Goal: Information Seeking & Learning: Compare options

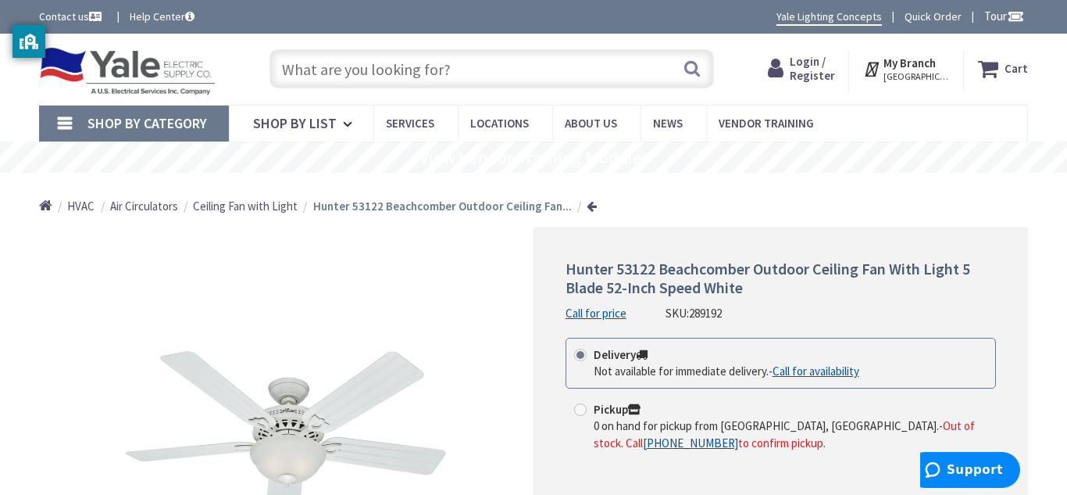
click at [253, 203] on span "Ceiling Fan with Light" at bounding box center [245, 205] width 105 height 15
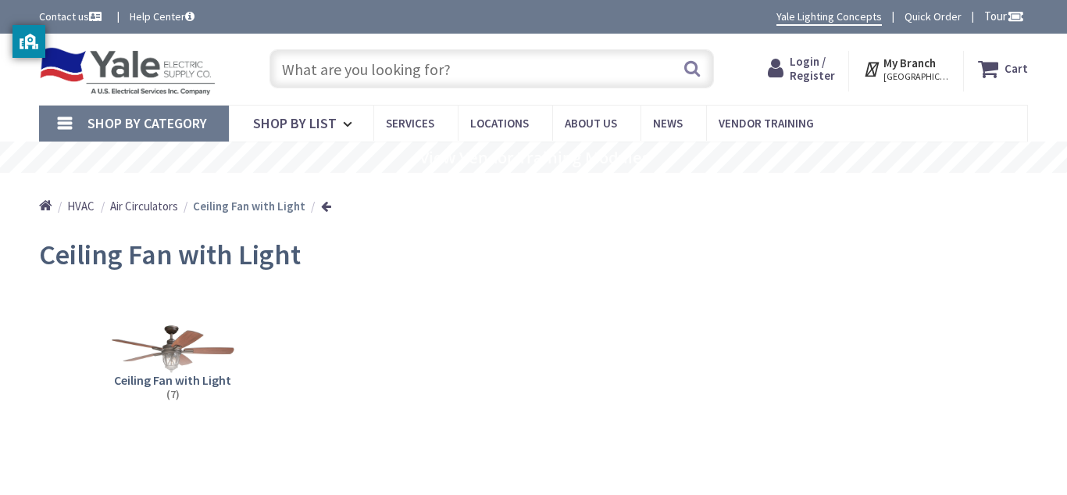
click at [131, 329] on img at bounding box center [173, 348] width 124 height 124
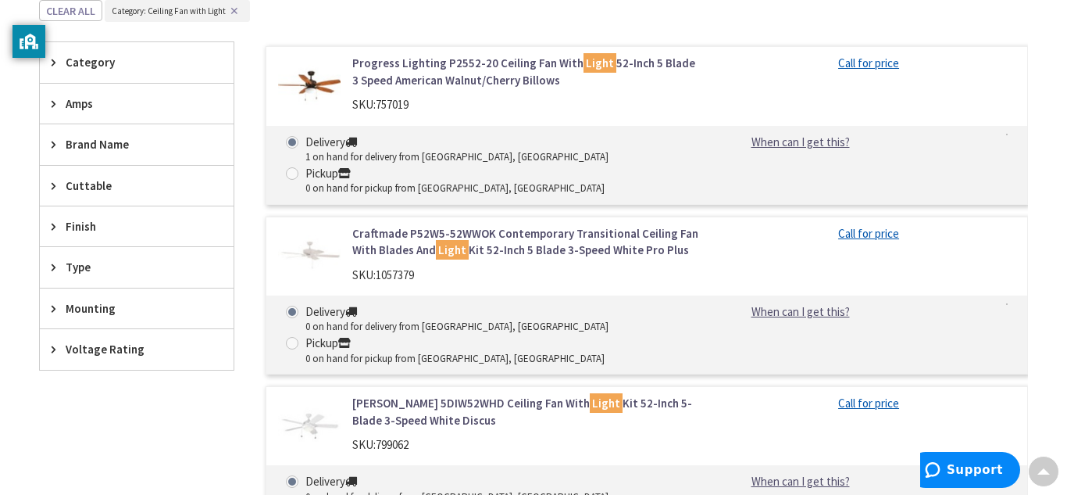
click at [419, 225] on link "Craftmade P52W5-52WWOK Contemporary Transitional Ceiling Fan With Blades And Li…" at bounding box center [525, 242] width 346 height 34
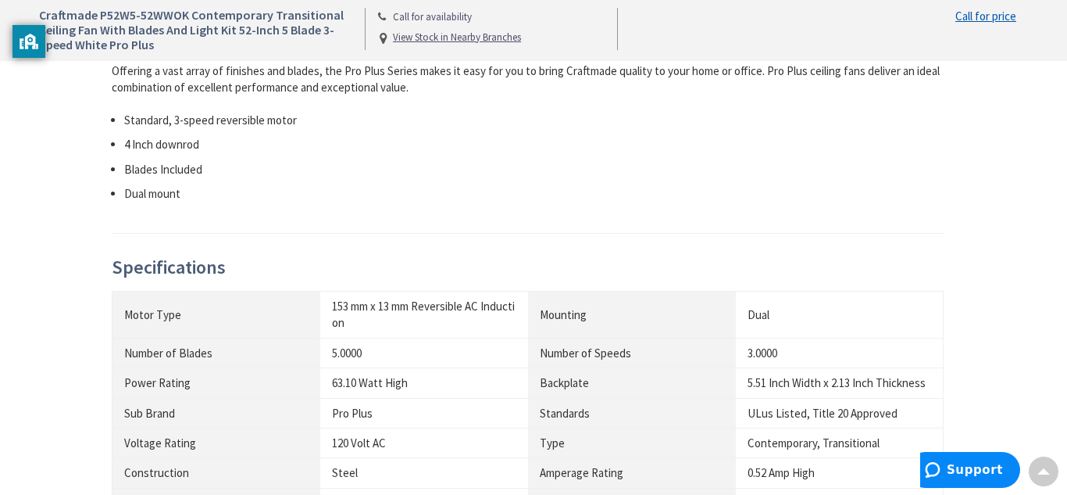
scroll to position [677, 0]
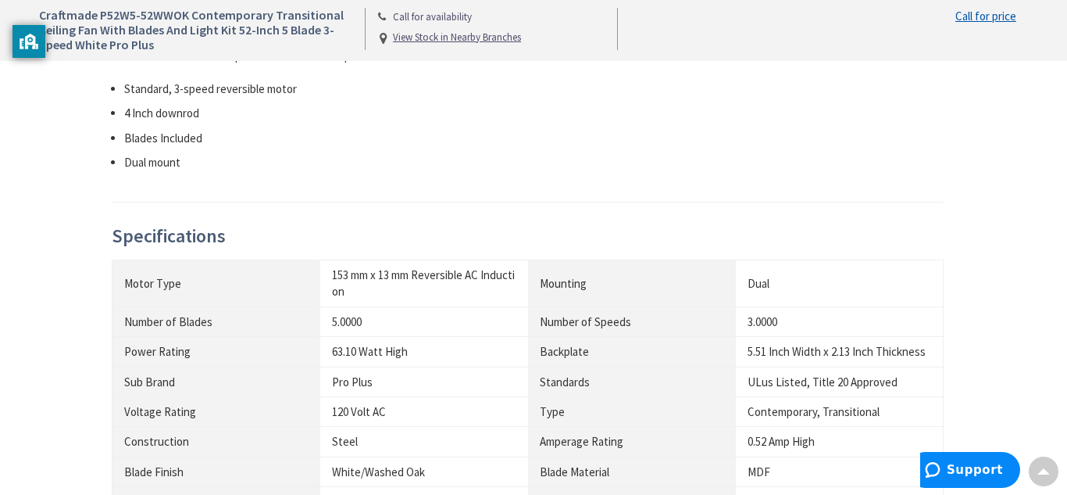
drag, startPoint x: 1066, startPoint y: 59, endPoint x: 1066, endPoint y: 227, distance: 168.0
click at [1066, 227] on div "Craftmade P52W5-52WWOK Contemporary Transitional Ceiling Fan With Blades And Li…" at bounding box center [533, 333] width 1067 height 1955
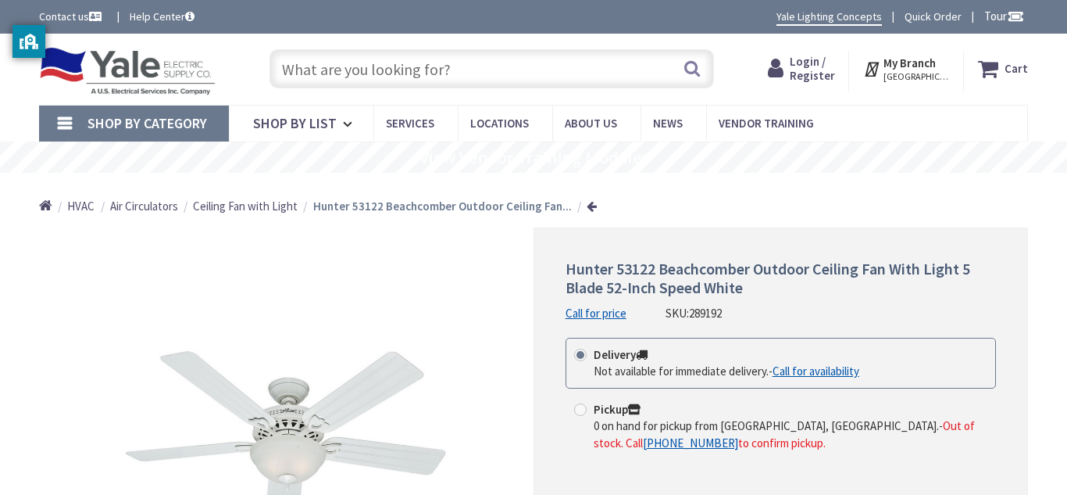
click at [236, 201] on span "Ceiling Fan with Light" at bounding box center [245, 205] width 105 height 15
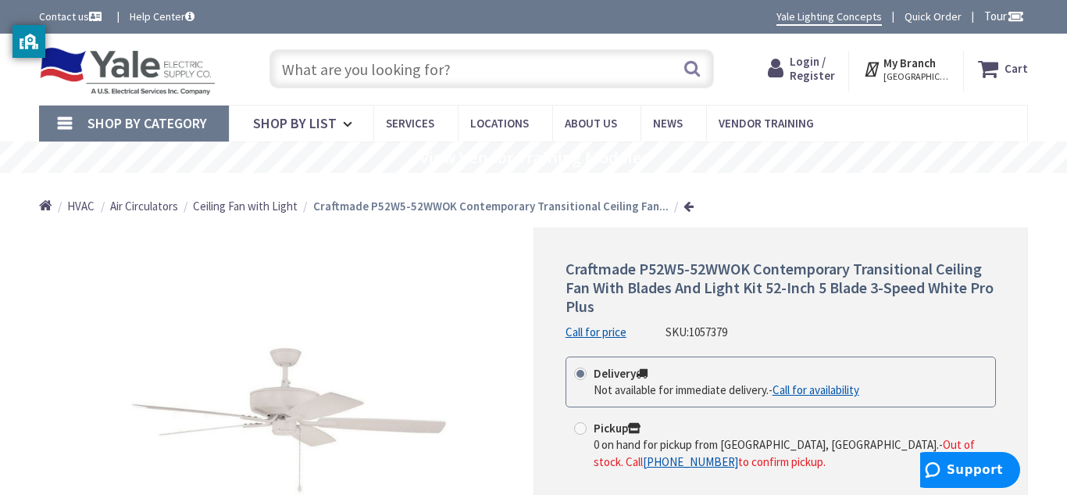
click at [241, 206] on span "Ceiling Fan with Light" at bounding box center [245, 205] width 105 height 15
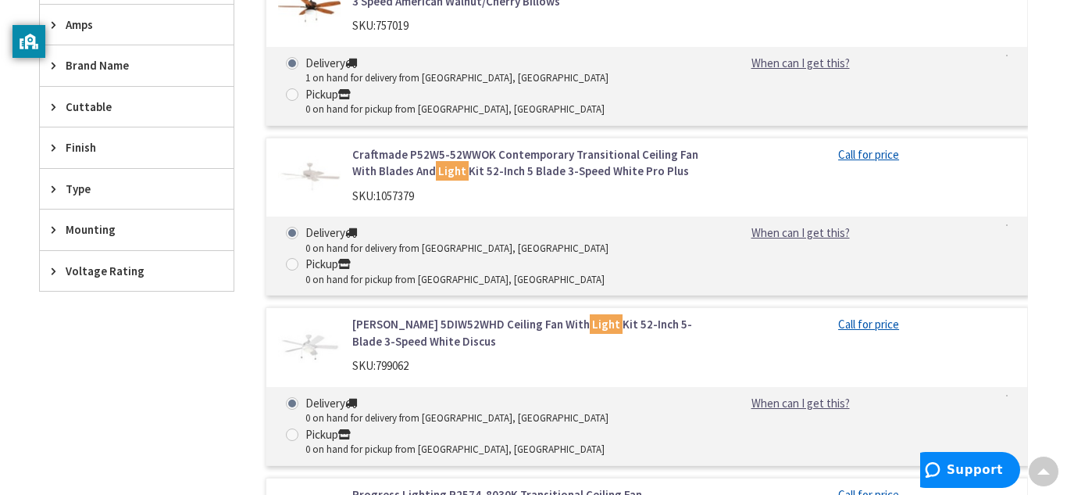
click at [527, 486] on link "Progress Lighting P2574-8030K Transitional Ceiling Fan with Light 60-Inch 5 Bla…" at bounding box center [525, 503] width 346 height 34
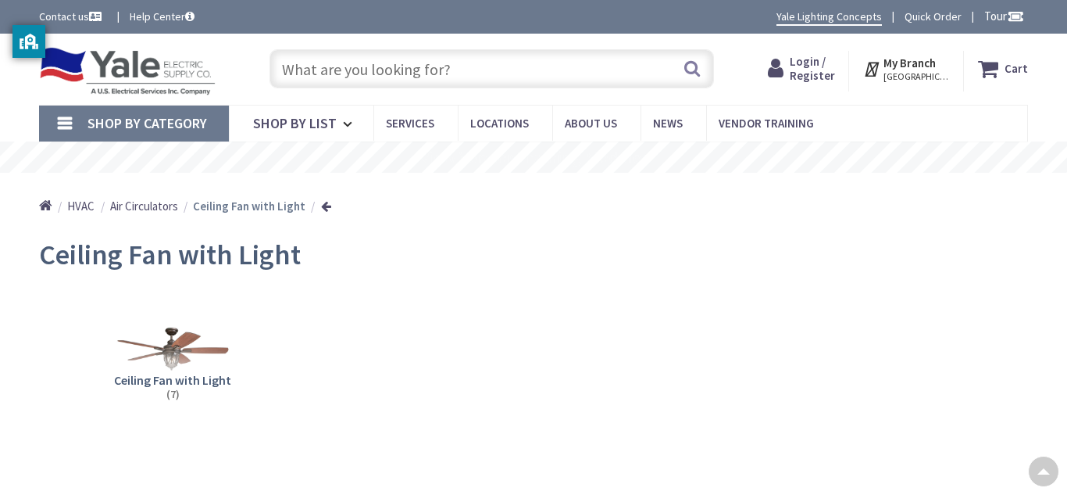
scroll to position [808, 0]
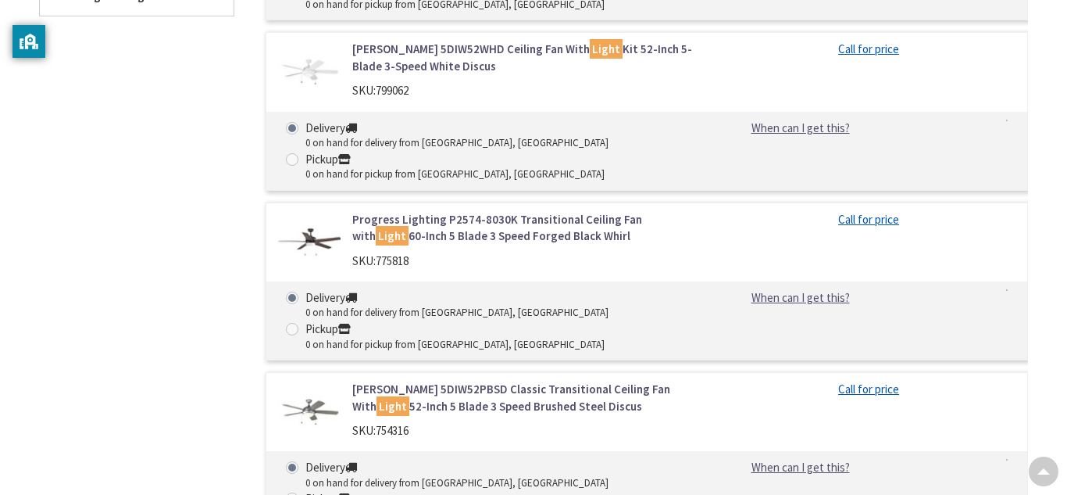
click at [459, 380] on link "[PERSON_NAME] 5DIW52PBSD Classic Transitional Ceiling Fan With Light 52-Inch 5 …" at bounding box center [525, 397] width 346 height 34
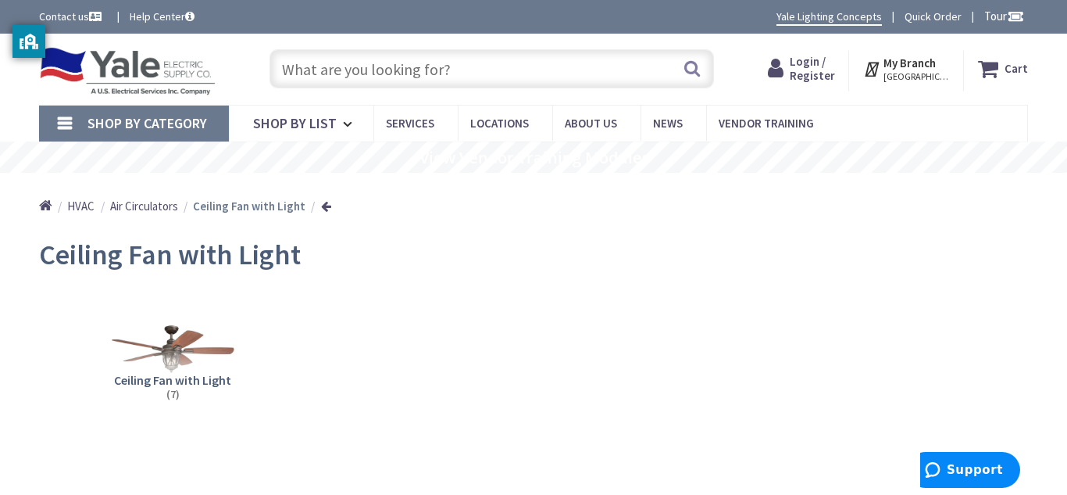
click at [195, 337] on img at bounding box center [173, 348] width 124 height 124
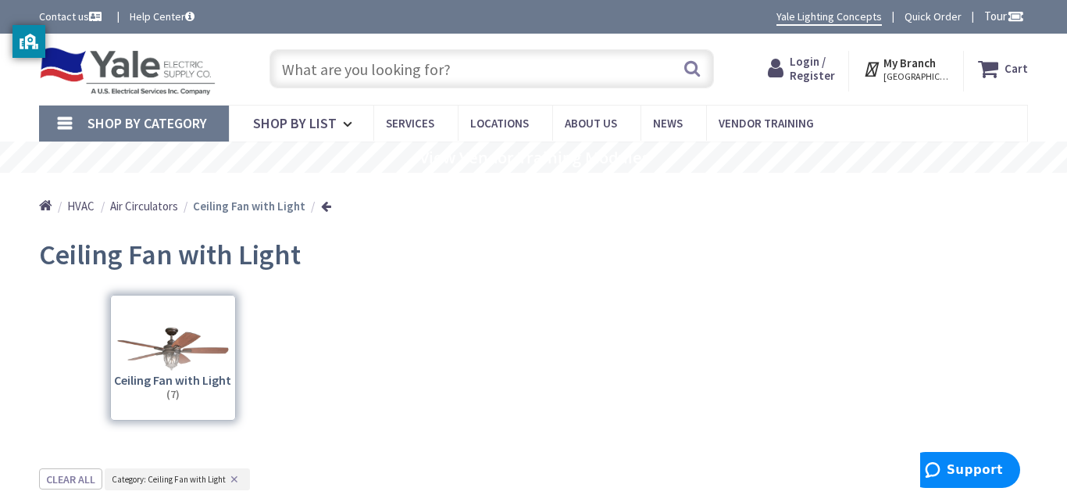
click at [405, 71] on input "text" at bounding box center [492, 68] width 445 height 39
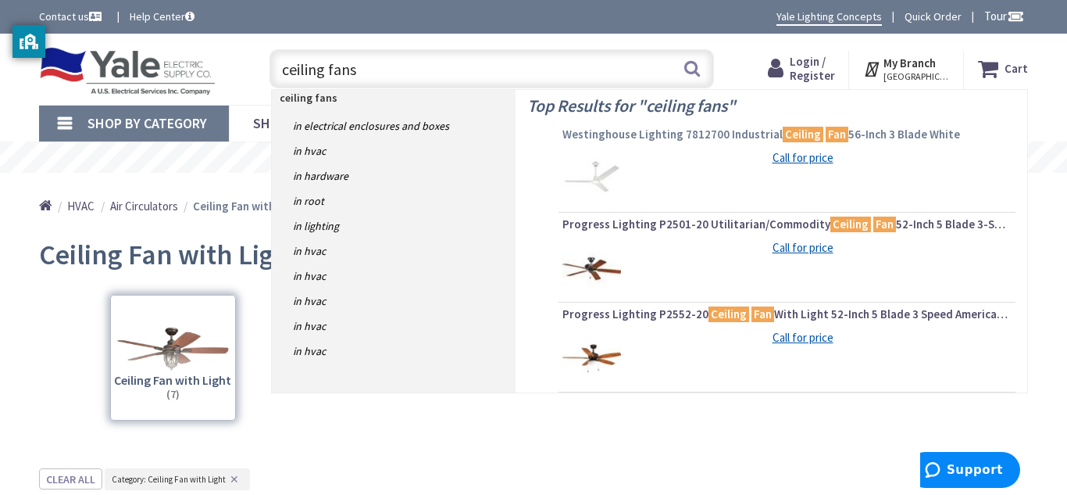
type input "ceiling fans"
click at [719, 141] on link "Westinghouse Lighting 7812700 Industrial Ceiling Fan 56-Inch 3 Blade White" at bounding box center [786, 136] width 449 height 19
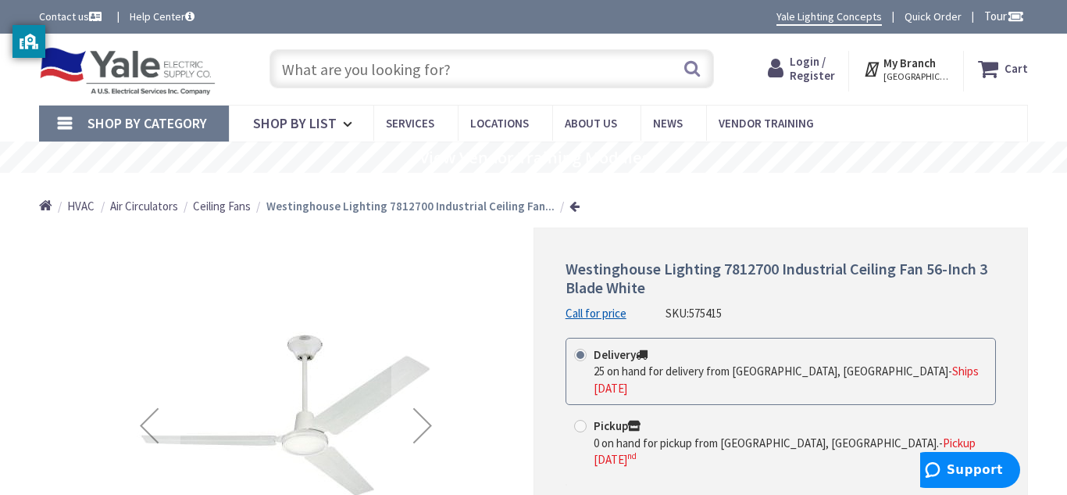
click at [507, 66] on input "text" at bounding box center [492, 68] width 445 height 39
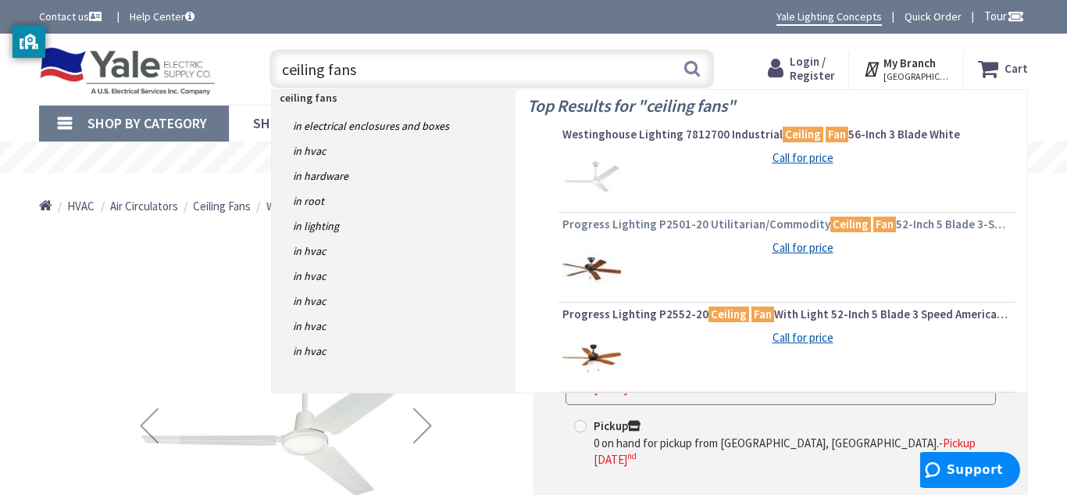
type input "ceiling fans"
click at [755, 226] on span "Progress Lighting P2501-20 Utilitarian/Commodity Ceiling Fan 52-Inch 5 Blade 3-…" at bounding box center [786, 224] width 449 height 16
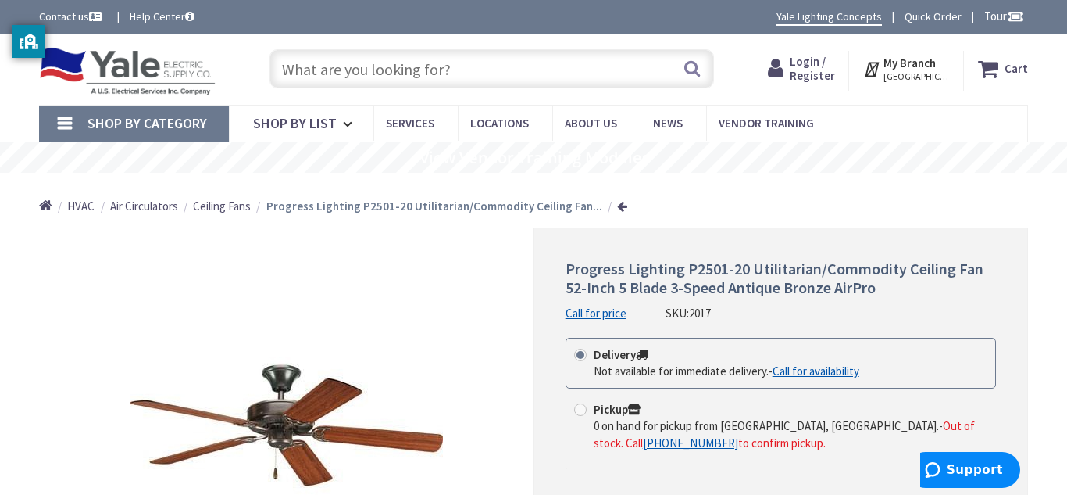
click at [240, 207] on span "Ceiling Fans" at bounding box center [222, 205] width 58 height 15
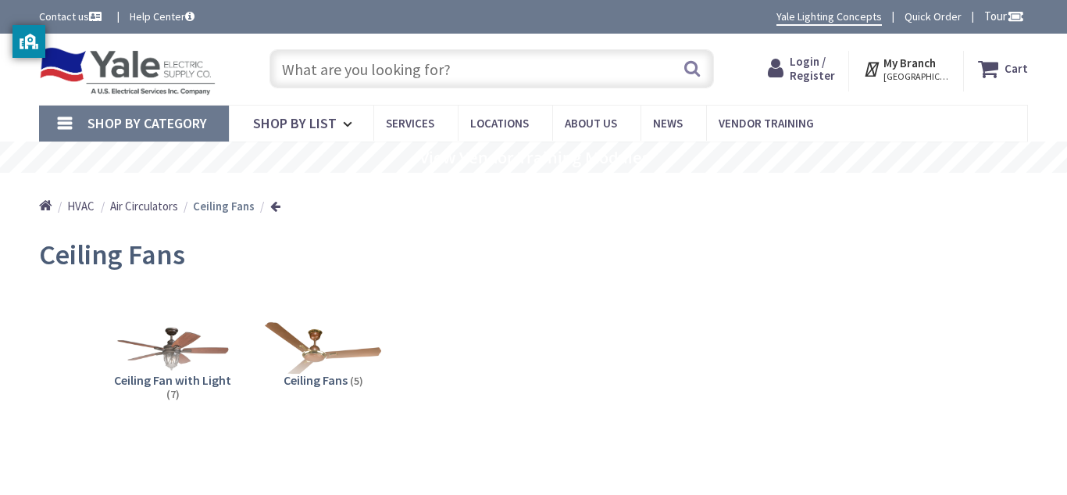
click at [324, 334] on img at bounding box center [323, 348] width 124 height 124
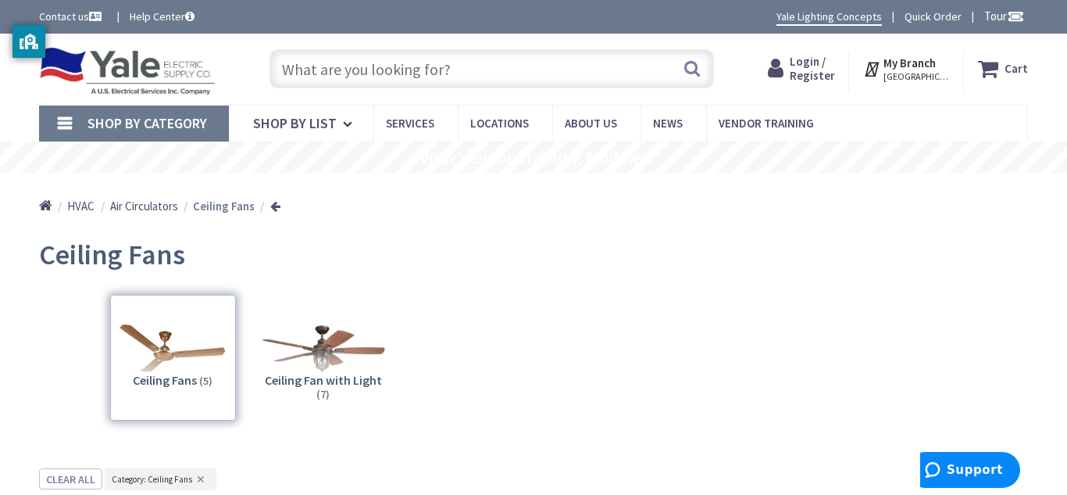
click at [349, 352] on img at bounding box center [323, 348] width 124 height 124
